Goal: Transaction & Acquisition: Book appointment/travel/reservation

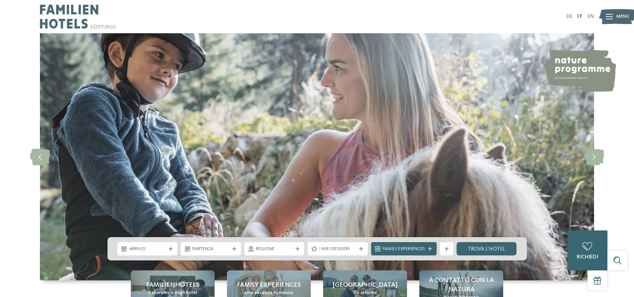
click at [163, 251] on span "Arrivo" at bounding box center [147, 249] width 37 height 7
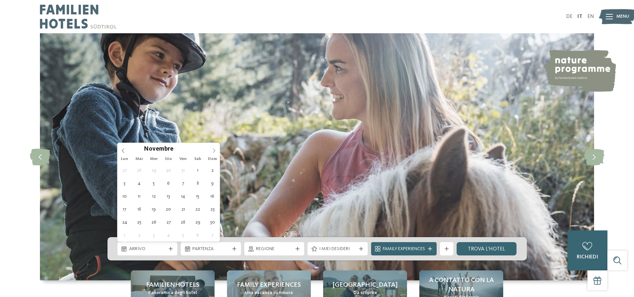
click at [214, 150] on icon at bounding box center [214, 151] width 5 height 5
type input "****"
click at [214, 150] on icon at bounding box center [214, 151] width 5 height 5
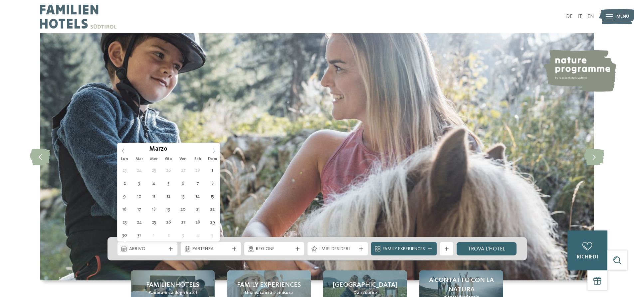
click at [214, 150] on icon at bounding box center [214, 151] width 5 height 5
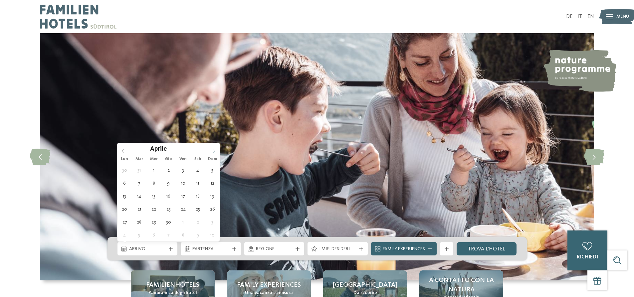
click at [214, 150] on icon at bounding box center [214, 151] width 5 height 5
type div "[DATE]"
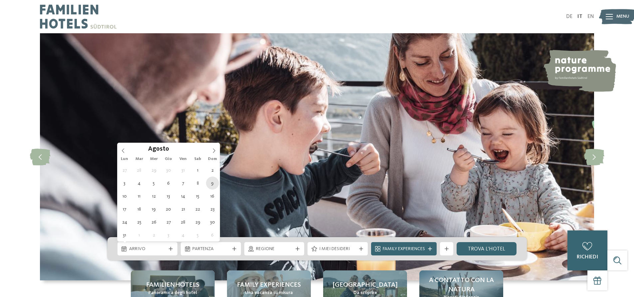
type input "****"
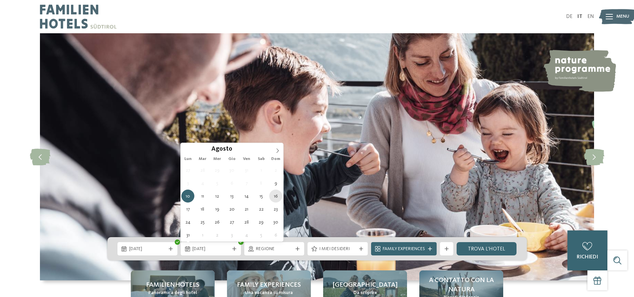
type div "[DATE]"
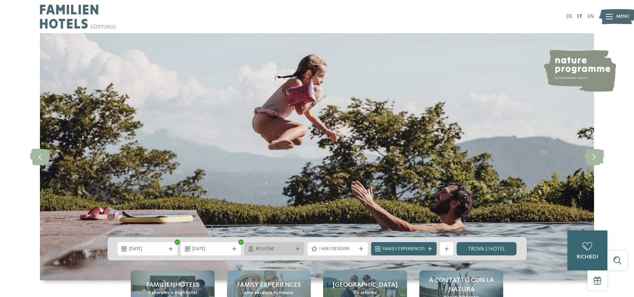
click at [275, 247] on span "Regione" at bounding box center [274, 249] width 37 height 7
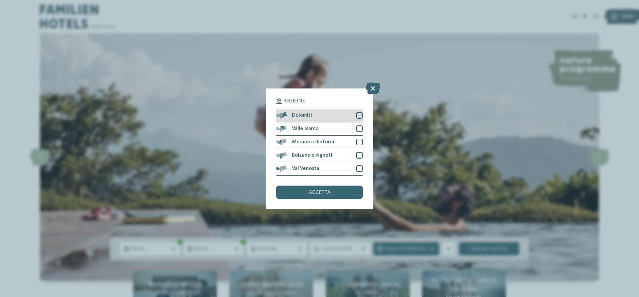
click at [362, 113] on div at bounding box center [359, 115] width 7 height 7
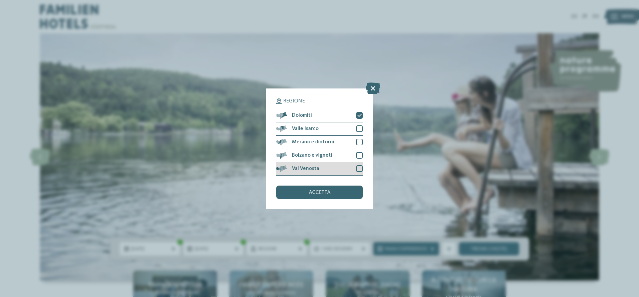
click at [362, 168] on div at bounding box center [359, 169] width 7 height 7
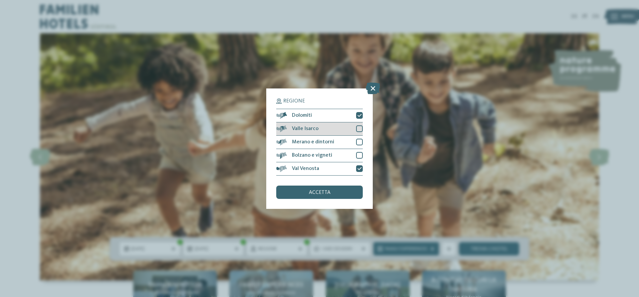
click at [362, 123] on div "Valle Isarco" at bounding box center [319, 129] width 87 height 13
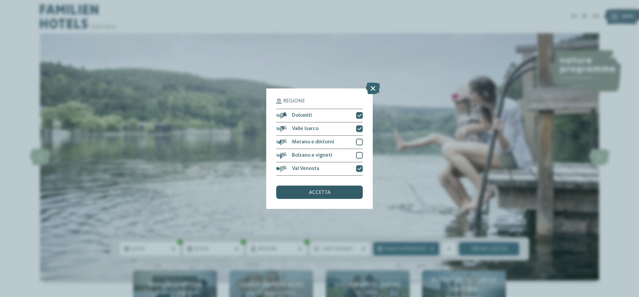
click at [316, 193] on span "accetta" at bounding box center [320, 192] width 22 height 5
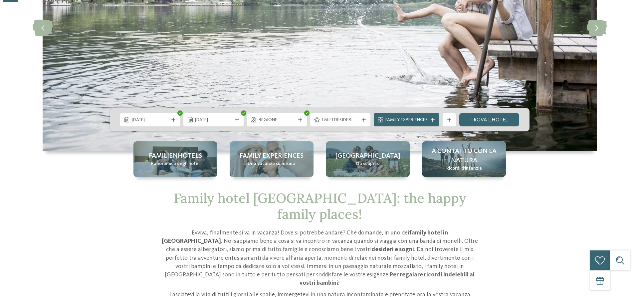
scroll to position [133, 0]
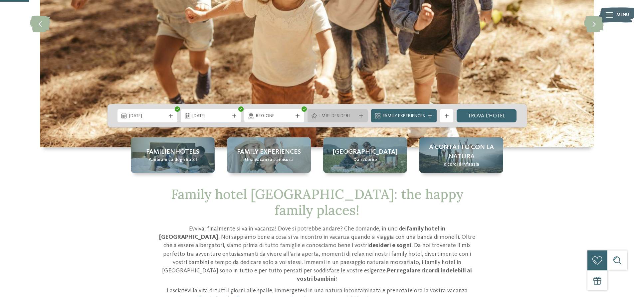
click at [338, 117] on span "I miei desideri" at bounding box center [337, 116] width 37 height 7
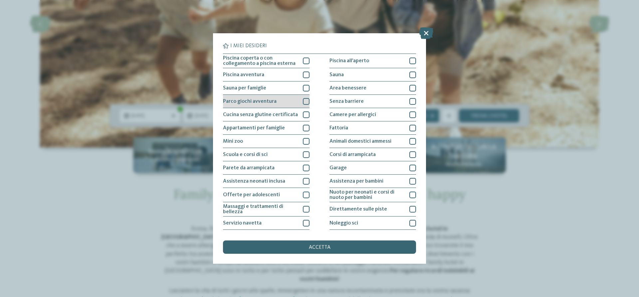
click at [303, 102] on div at bounding box center [306, 101] width 7 height 7
click at [305, 100] on icon at bounding box center [306, 102] width 4 height 4
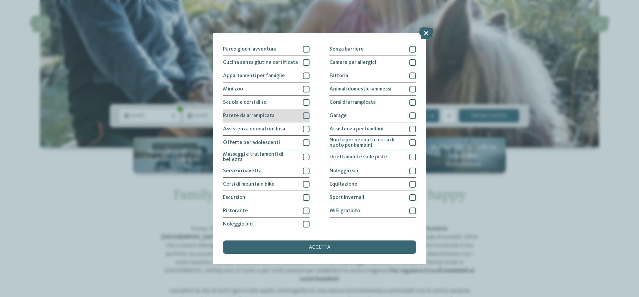
scroll to position [53, 0]
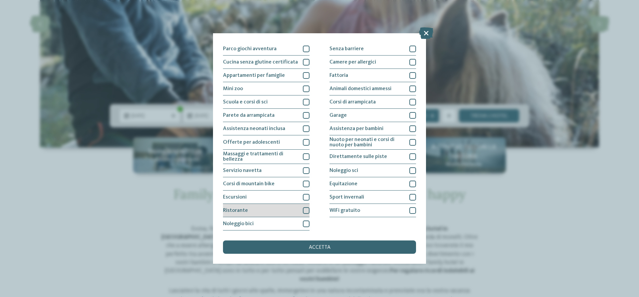
click at [305, 210] on div at bounding box center [306, 210] width 7 height 7
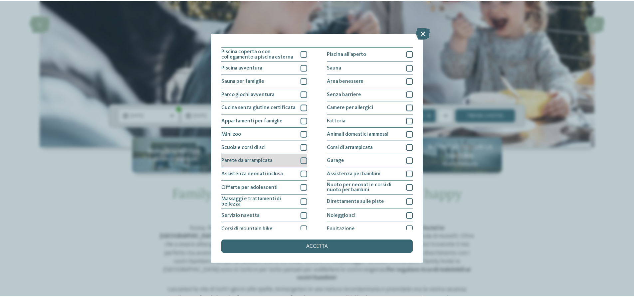
scroll to position [0, 0]
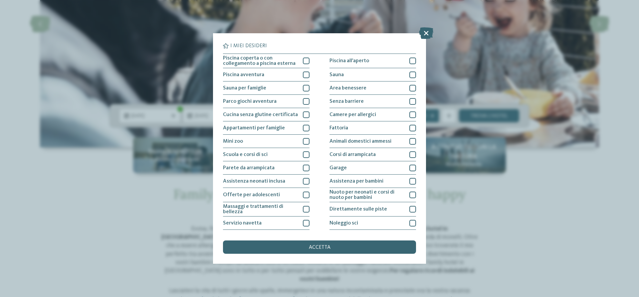
click at [337, 246] on div "accetta" at bounding box center [319, 247] width 193 height 13
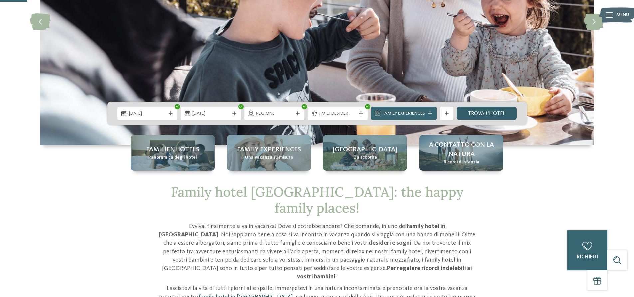
scroll to position [133, 0]
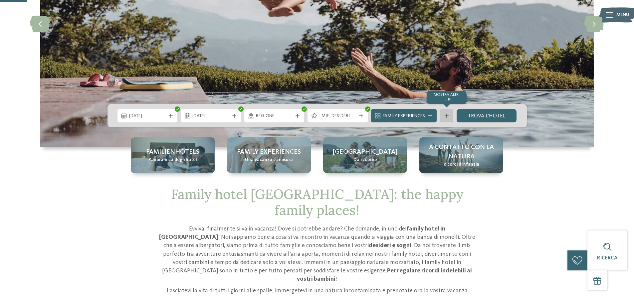
click at [449, 115] on icon at bounding box center [447, 116] width 4 height 4
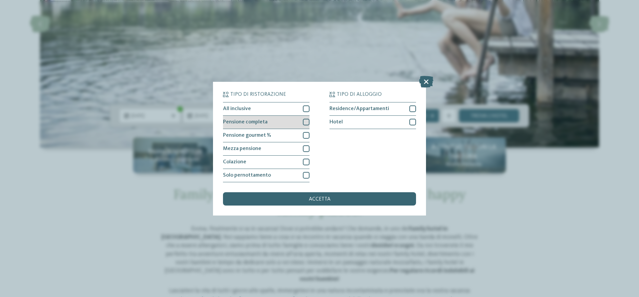
click at [304, 122] on div at bounding box center [306, 122] width 7 height 7
click at [307, 122] on icon at bounding box center [306, 122] width 4 height 4
click at [307, 134] on div at bounding box center [306, 135] width 7 height 7
click at [307, 147] on div at bounding box center [306, 149] width 7 height 7
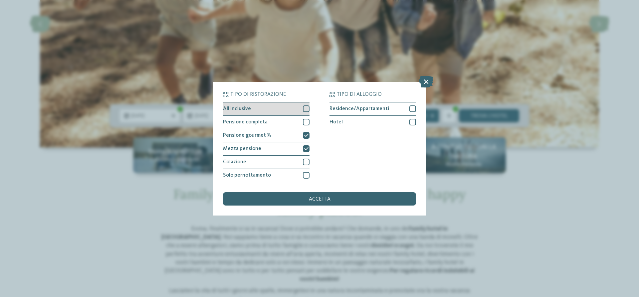
click at [308, 108] on div at bounding box center [306, 109] width 7 height 7
drag, startPoint x: 361, startPoint y: 197, endPoint x: 366, endPoint y: 196, distance: 4.5
click at [361, 198] on div "accetta" at bounding box center [319, 198] width 193 height 13
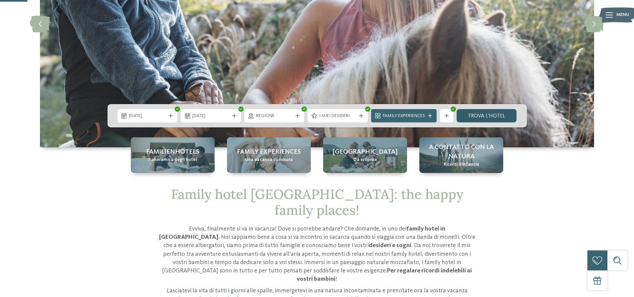
drag, startPoint x: 490, startPoint y: 112, endPoint x: 502, endPoint y: 114, distance: 12.9
click at [490, 112] on link "trova l’hotel" at bounding box center [487, 115] width 60 height 13
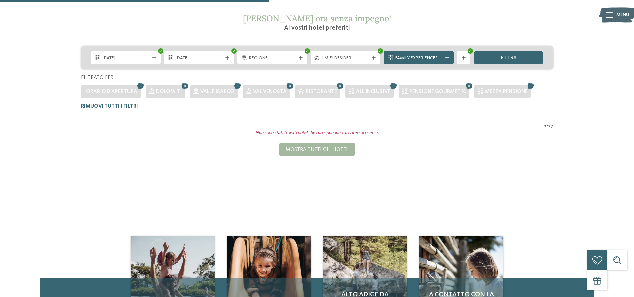
scroll to position [119, 0]
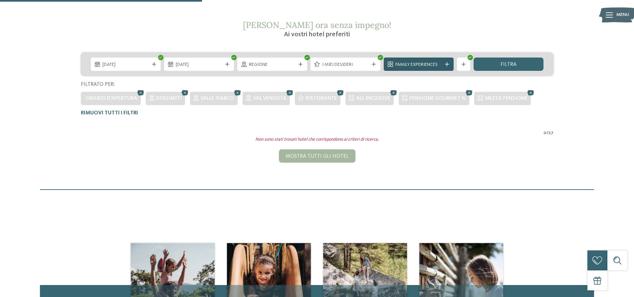
click at [431, 65] on span "Family Experiences" at bounding box center [419, 65] width 47 height 7
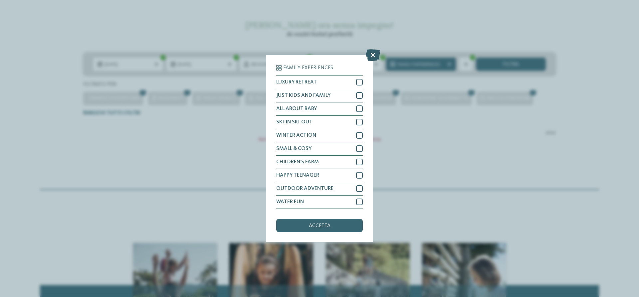
click at [371, 54] on icon at bounding box center [373, 55] width 14 height 12
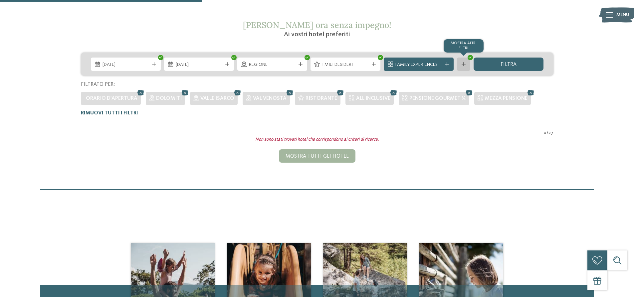
click at [467, 62] on div "mostra altri filtri" at bounding box center [463, 64] width 13 height 13
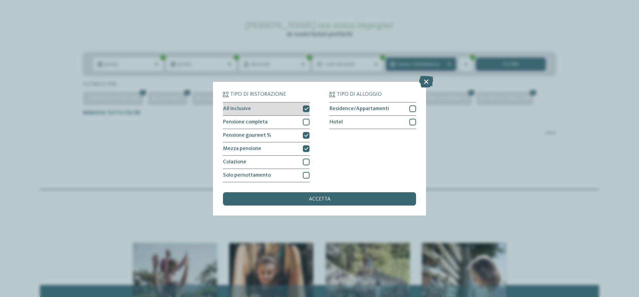
drag, startPoint x: 303, startPoint y: 107, endPoint x: 303, endPoint y: 113, distance: 5.7
click at [303, 109] on div at bounding box center [306, 109] width 7 height 7
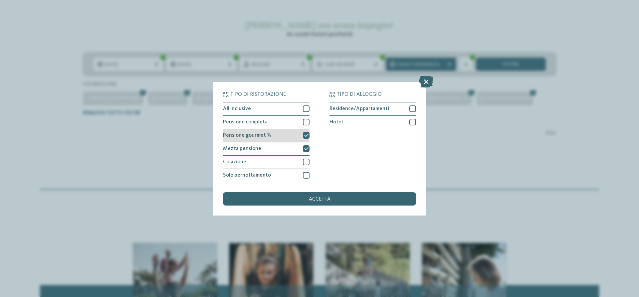
click at [304, 133] on div at bounding box center [306, 135] width 7 height 7
click at [307, 149] on icon at bounding box center [306, 149] width 4 height 4
click at [319, 210] on div "Tipo di ristorazione All inclusive Pensione completa Hotel" at bounding box center [319, 149] width 213 height 134
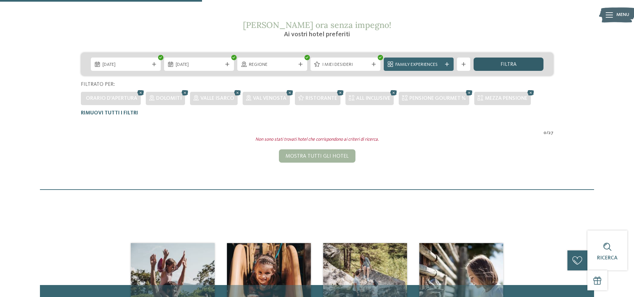
click at [526, 62] on div "filtra" at bounding box center [509, 64] width 70 height 13
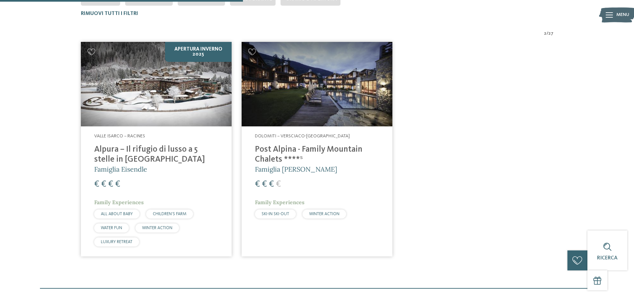
scroll to position [218, 0]
click at [315, 97] on img at bounding box center [317, 84] width 151 height 85
click at [319, 148] on h4 "Post Alpina - Family Mountain Chalets ****ˢ" at bounding box center [317, 155] width 124 height 20
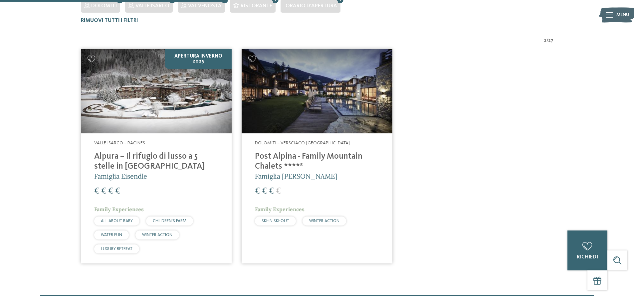
scroll to position [187, 0]
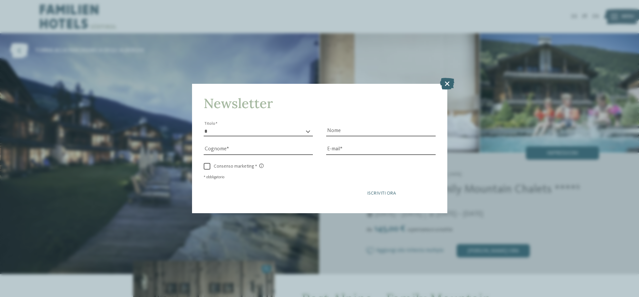
drag, startPoint x: 364, startPoint y: 189, endPoint x: 419, endPoint y: 188, distance: 55.3
click at [419, 188] on button "Iscriviti ora" at bounding box center [382, 193] width 108 height 17
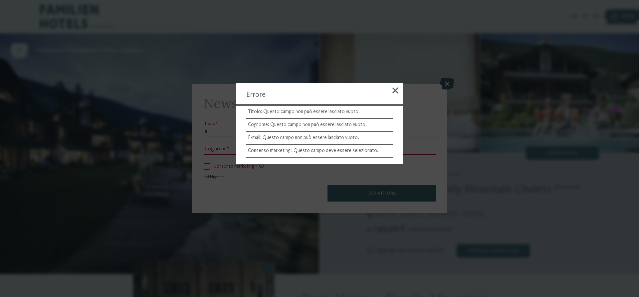
click at [445, 84] on div at bounding box center [319, 148] width 639 height 297
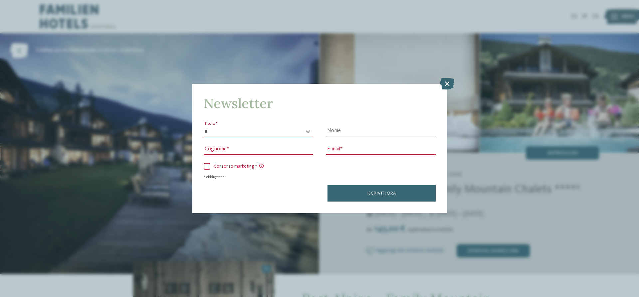
drag, startPoint x: 447, startPoint y: 85, endPoint x: 441, endPoint y: 96, distance: 12.5
click at [447, 85] on icon at bounding box center [447, 84] width 14 height 12
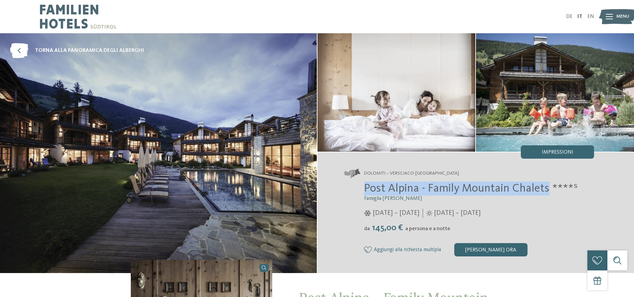
drag, startPoint x: 367, startPoint y: 187, endPoint x: 546, endPoint y: 189, distance: 179.2
click at [546, 189] on span "Post Alpina - Family Mountain Chalets ****ˢ" at bounding box center [471, 189] width 214 height 12
copy span "Post Alpina - Family Mountain Chalets"
